Goal: Task Accomplishment & Management: Manage account settings

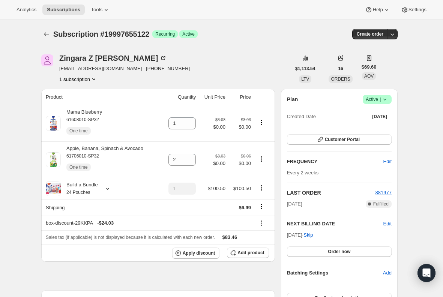
click at [56, 12] on span "Subscriptions" at bounding box center [63, 10] width 33 height 6
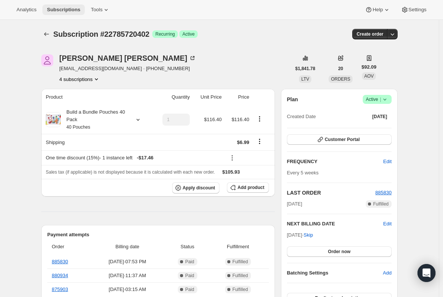
click at [56, 8] on span "Subscriptions" at bounding box center [63, 10] width 33 height 6
